Goal: Task Accomplishment & Management: Complete application form

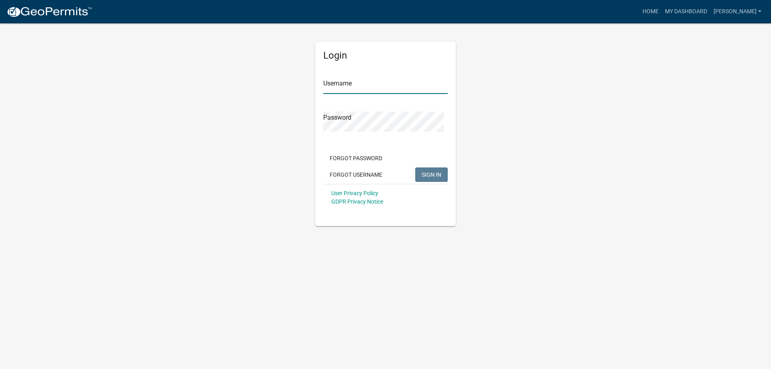
click at [353, 94] on input "Username" at bounding box center [385, 86] width 124 height 16
type input "[PERSON_NAME]"
click at [415, 167] on button "SIGN IN" at bounding box center [431, 174] width 33 height 14
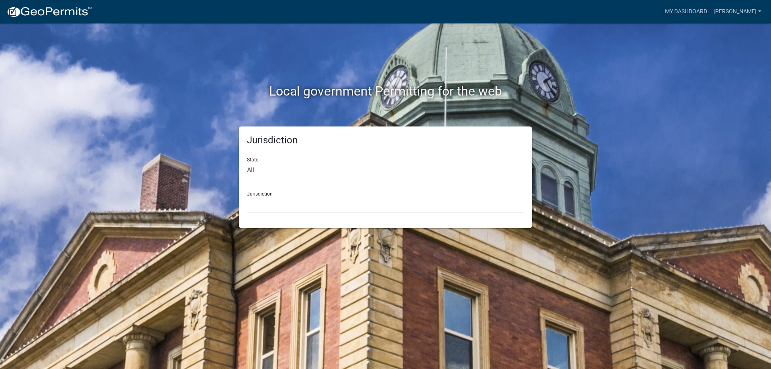
click at [314, 174] on div "State All [US_STATE] [US_STATE] [US_STATE] [US_STATE] [US_STATE] [US_STATE] [US…" at bounding box center [385, 165] width 277 height 28
click at [309, 179] on select "All [US_STATE] [US_STATE] [US_STATE] [US_STATE] [US_STATE] [US_STATE] [US_STATE…" at bounding box center [385, 170] width 277 height 16
select select "[US_STATE]"
click at [249, 175] on select "All [US_STATE] [US_STATE] [US_STATE] [US_STATE] [US_STATE] [US_STATE] [US_STATE…" at bounding box center [385, 170] width 277 height 16
click at [284, 213] on select "[GEOGRAPHIC_DATA], [US_STATE] [GEOGRAPHIC_DATA], [US_STATE] [GEOGRAPHIC_DATA], …" at bounding box center [385, 204] width 277 height 16
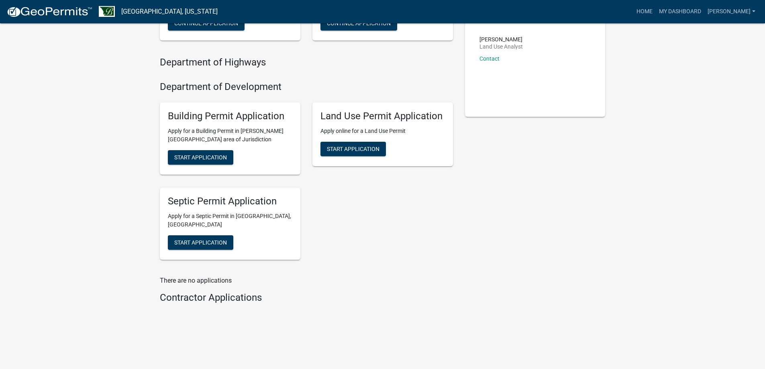
scroll to position [281, 0]
click at [226, 245] on span "Start Application" at bounding box center [200, 242] width 53 height 6
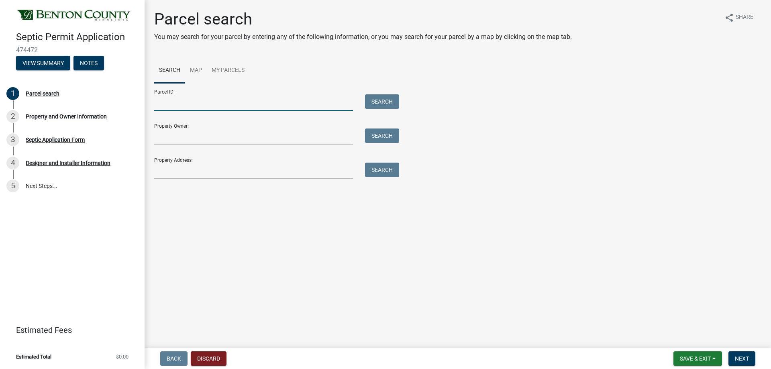
click at [203, 111] on input "Parcel ID:" at bounding box center [253, 102] width 199 height 16
type input "060029500"
click at [393, 109] on button "Search" at bounding box center [382, 101] width 34 height 14
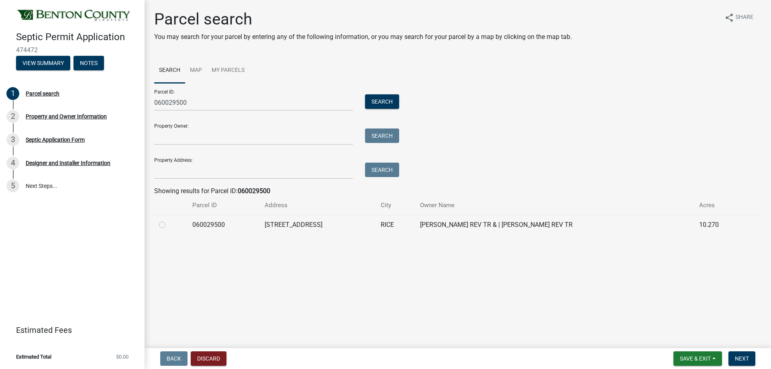
click at [169, 220] on label at bounding box center [169, 220] width 0 height 0
click at [169, 225] on input "radio" at bounding box center [171, 222] width 5 height 5
radio input "true"
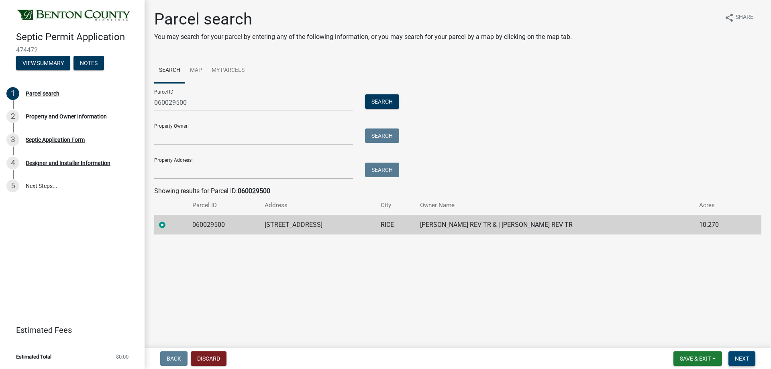
click at [735, 358] on span "Next" at bounding box center [742, 358] width 14 height 6
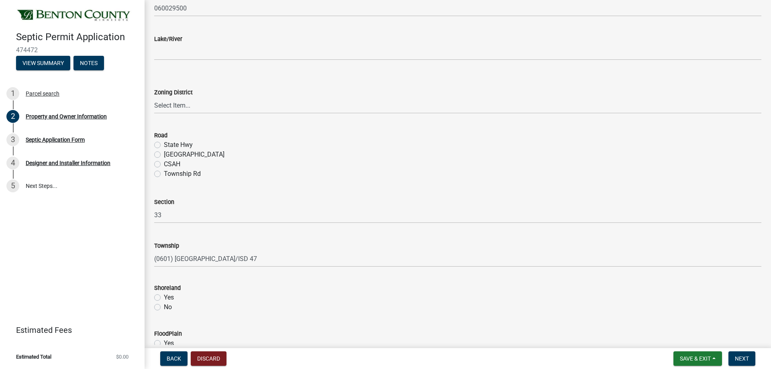
scroll to position [281, 0]
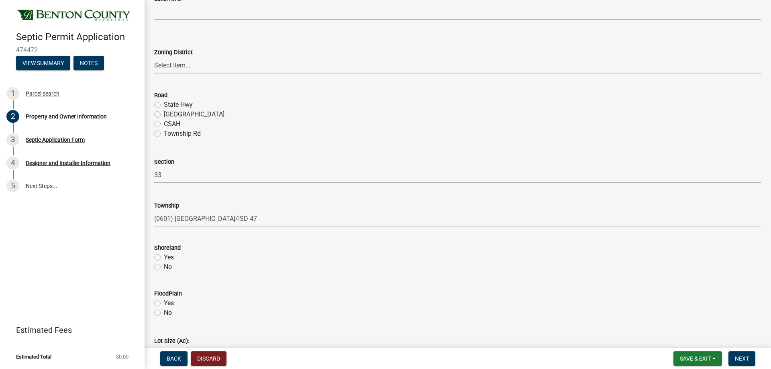
click at [202, 73] on select "Select Item... AG RA RES BUS IND [GEOGRAPHIC_DATA]" at bounding box center [457, 65] width 607 height 16
click at [191, 73] on select "Select Item... AG RA RES BUS IND [GEOGRAPHIC_DATA]" at bounding box center [457, 65] width 607 height 16
click at [157, 73] on select "Select Item... AG RA RES BUS IND [GEOGRAPHIC_DATA]" at bounding box center [457, 65] width 607 height 16
select select "1b7077f2-3b21-4ca0-a6e4-aec9c8776c0c"
click at [164, 139] on label "Township Rd" at bounding box center [182, 134] width 37 height 10
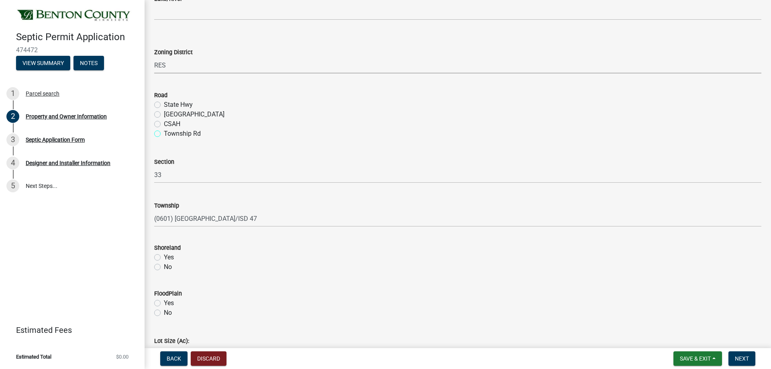
click at [164, 134] on input "Township Rd" at bounding box center [166, 131] width 5 height 5
radio input "true"
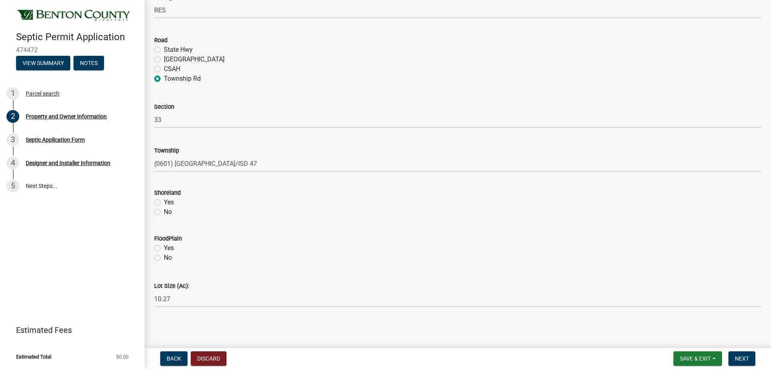
scroll to position [498, 0]
click at [164, 207] on label "No" at bounding box center [168, 212] width 8 height 10
click at [164, 207] on input "No" at bounding box center [166, 209] width 5 height 5
radio input "true"
click at [164, 253] on label "No" at bounding box center [168, 258] width 8 height 10
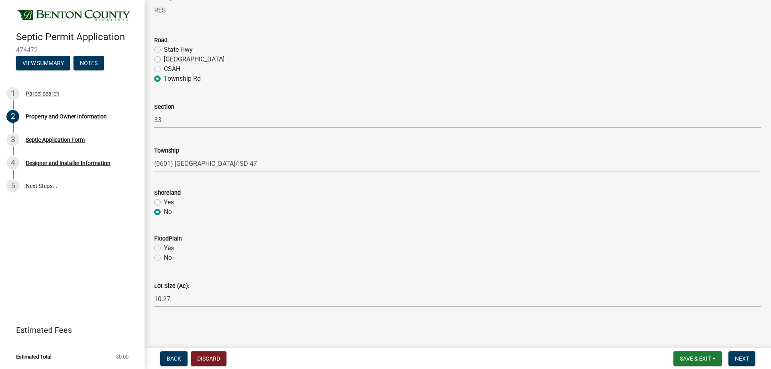
click at [164, 253] on input "No" at bounding box center [166, 255] width 5 height 5
radio input "true"
click at [735, 359] on span "Next" at bounding box center [742, 358] width 14 height 6
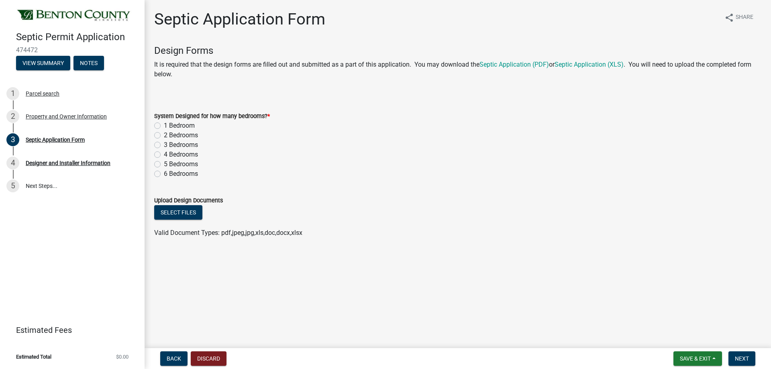
click at [164, 159] on label "4 Bedrooms" at bounding box center [181, 155] width 34 height 10
click at [164, 155] on input "4 Bedrooms" at bounding box center [166, 152] width 5 height 5
radio input "true"
click at [180, 220] on button "Select files" at bounding box center [178, 212] width 48 height 14
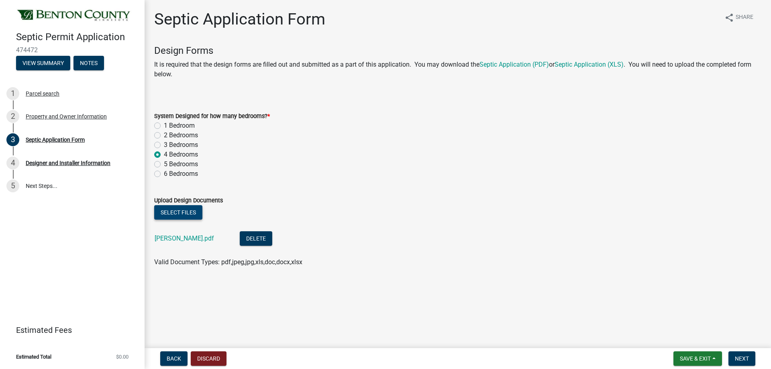
scroll to position [31, 0]
click at [728, 351] on button "Next" at bounding box center [741, 358] width 27 height 14
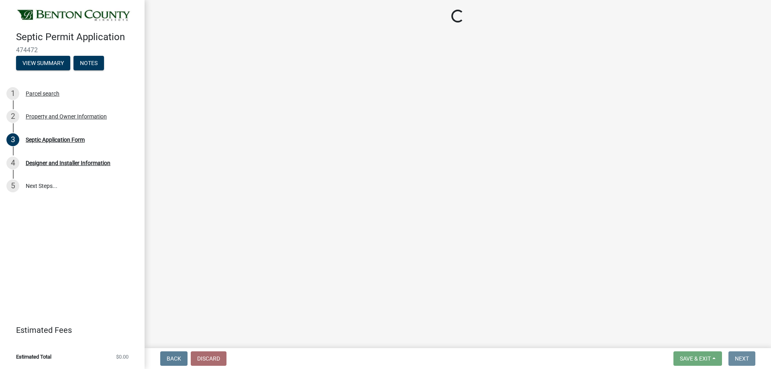
scroll to position [0, 0]
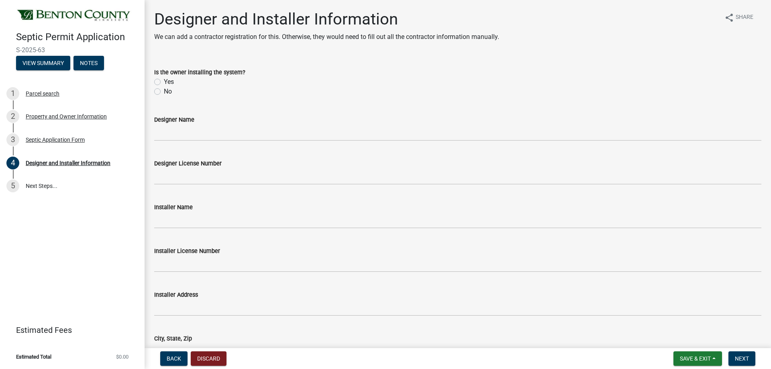
click at [164, 96] on label "No" at bounding box center [168, 92] width 8 height 10
click at [164, 92] on input "No" at bounding box center [166, 89] width 5 height 5
radio input "true"
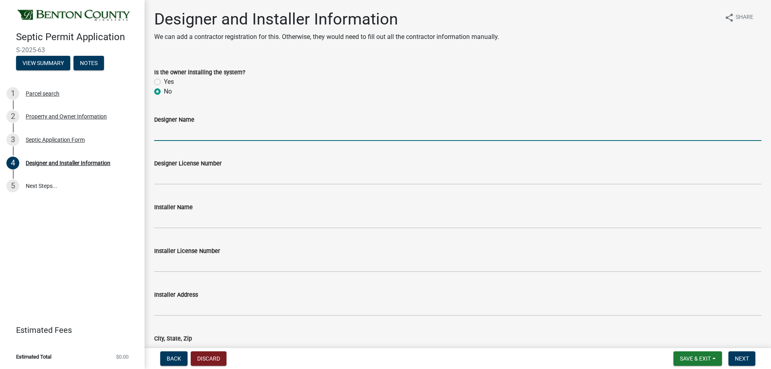
click at [176, 141] on input "Designer Name" at bounding box center [457, 132] width 607 height 16
type input "Watab Inc."
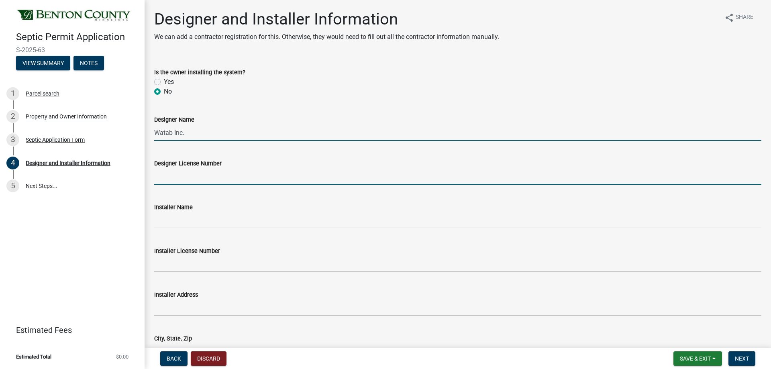
click at [194, 185] on input "Designer License Number" at bounding box center [457, 176] width 607 height 16
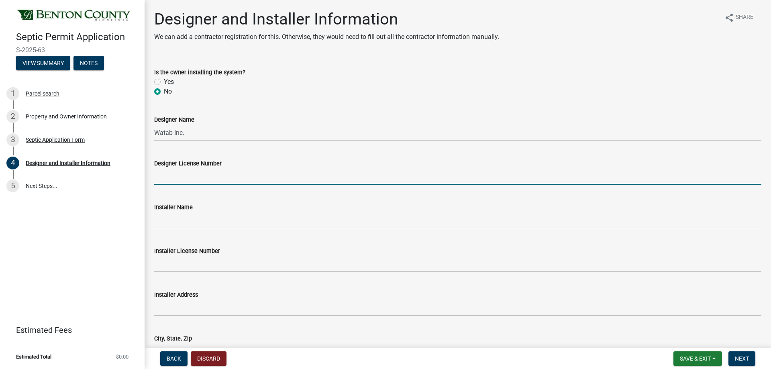
type input "2116"
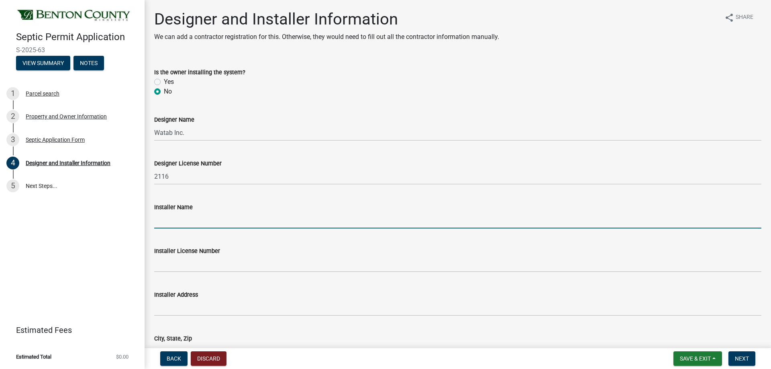
click at [199, 228] on input "Installer Name" at bounding box center [457, 220] width 607 height 16
type input "[PERSON_NAME]/[PERSON_NAME] Excavating & Aggregates Inc."
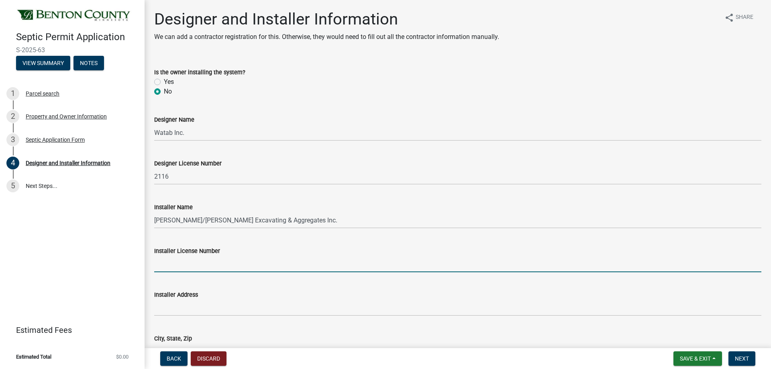
click at [200, 272] on input "Installer License Number" at bounding box center [457, 264] width 607 height 16
type input "L391"
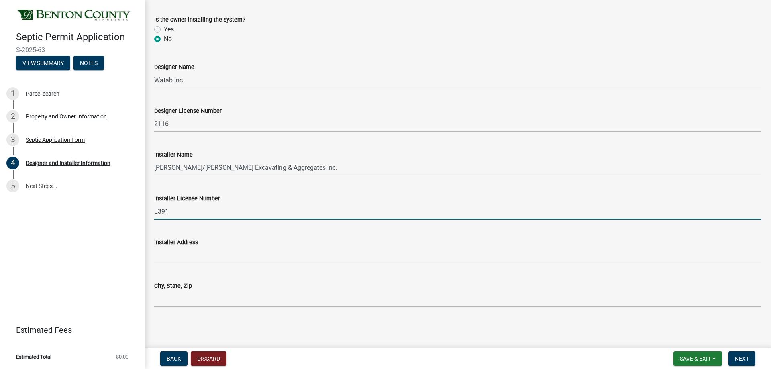
scroll to position [145, 0]
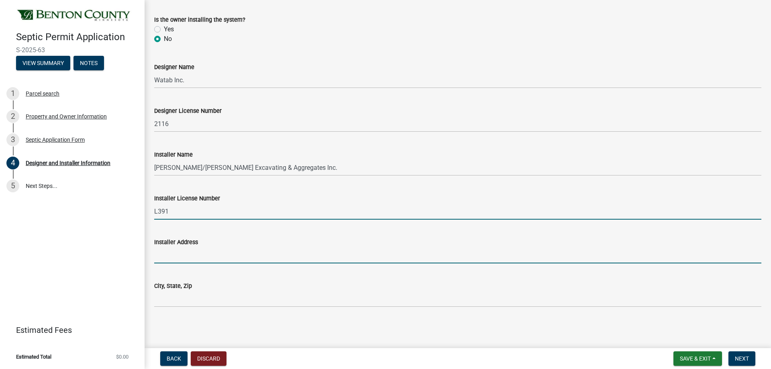
click at [194, 247] on input "Installer Address" at bounding box center [457, 255] width 607 height 16
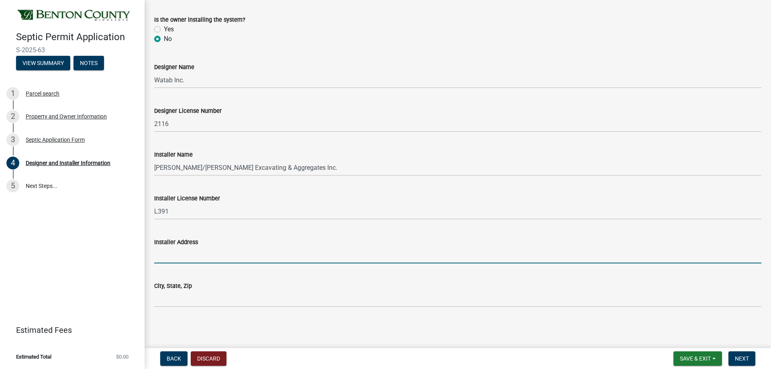
type input "[STREET_ADDRESS]"
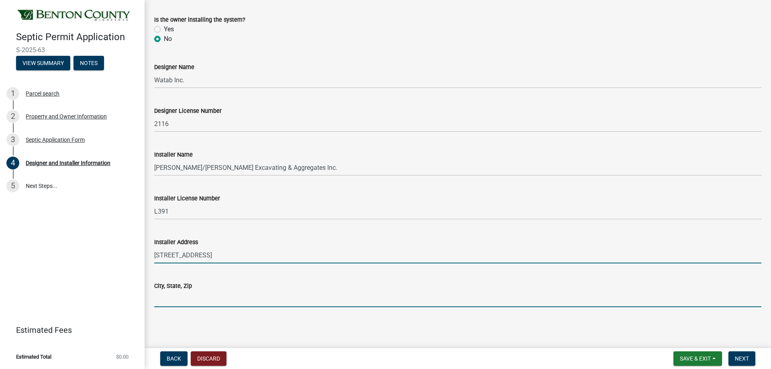
click at [207, 296] on input "City, State, Zip" at bounding box center [457, 299] width 607 height 16
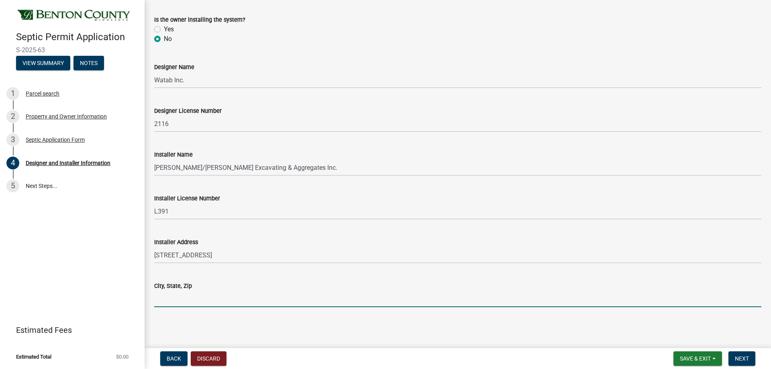
type input "Rice MN 56367"
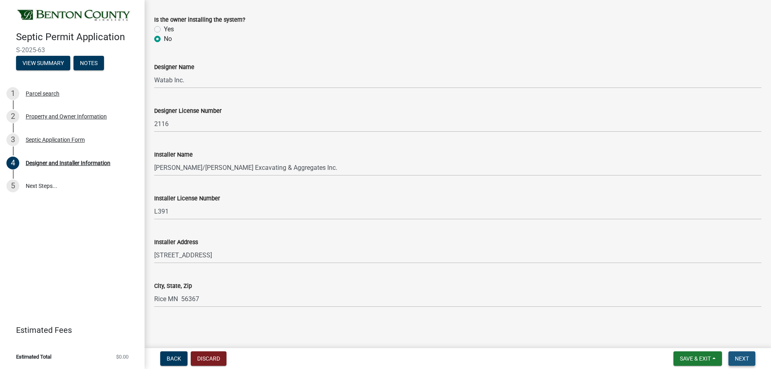
click at [735, 355] on span "Next" at bounding box center [742, 358] width 14 height 6
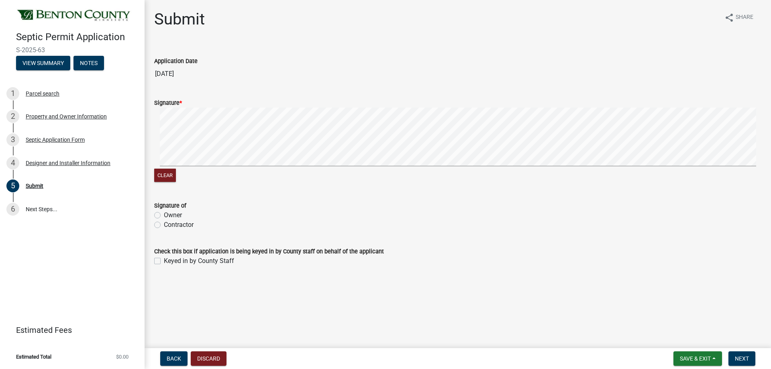
click at [164, 230] on label "Contractor" at bounding box center [179, 225] width 30 height 10
click at [164, 225] on input "Contractor" at bounding box center [166, 222] width 5 height 5
radio input "true"
click at [744, 357] on span "Next" at bounding box center [742, 358] width 14 height 6
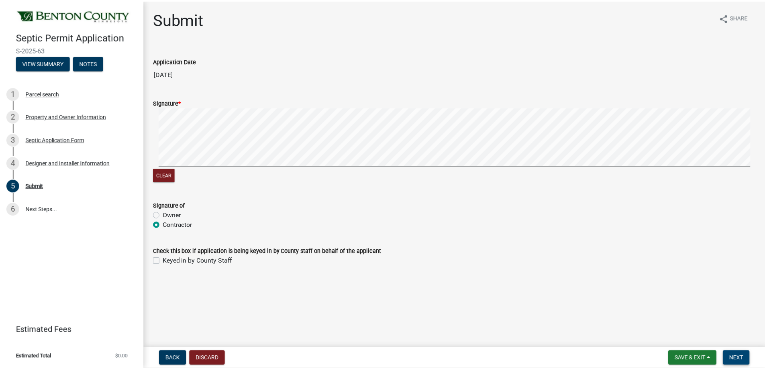
scroll to position [0, 0]
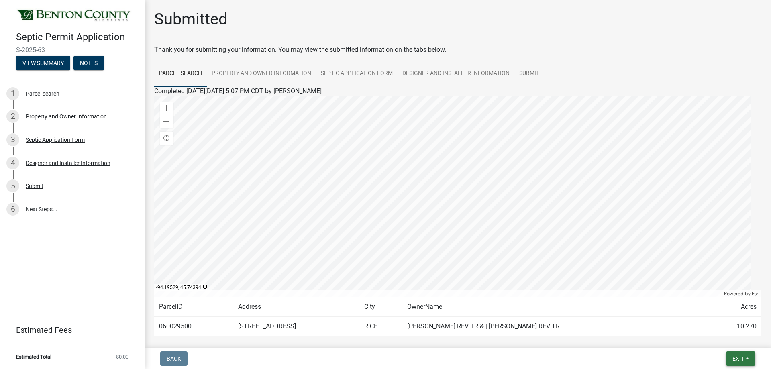
click at [734, 355] on span "Exit" at bounding box center [738, 358] width 12 height 6
click at [694, 332] on button "Save & Exit" at bounding box center [723, 333] width 64 height 19
